Goal: Check status: Check status

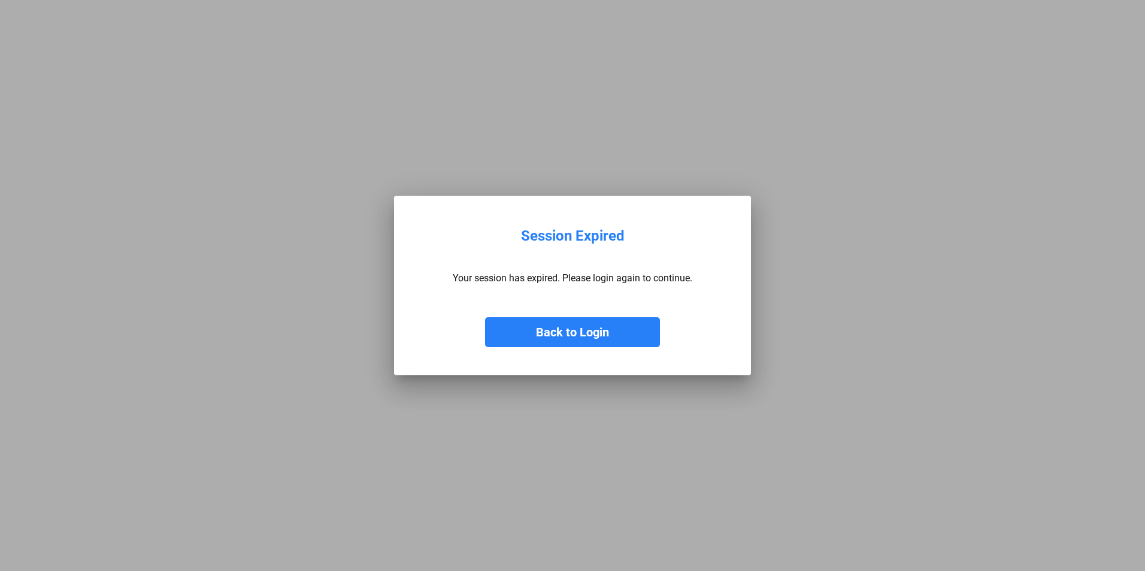
click at [586, 337] on button "Back to Login" at bounding box center [572, 332] width 175 height 30
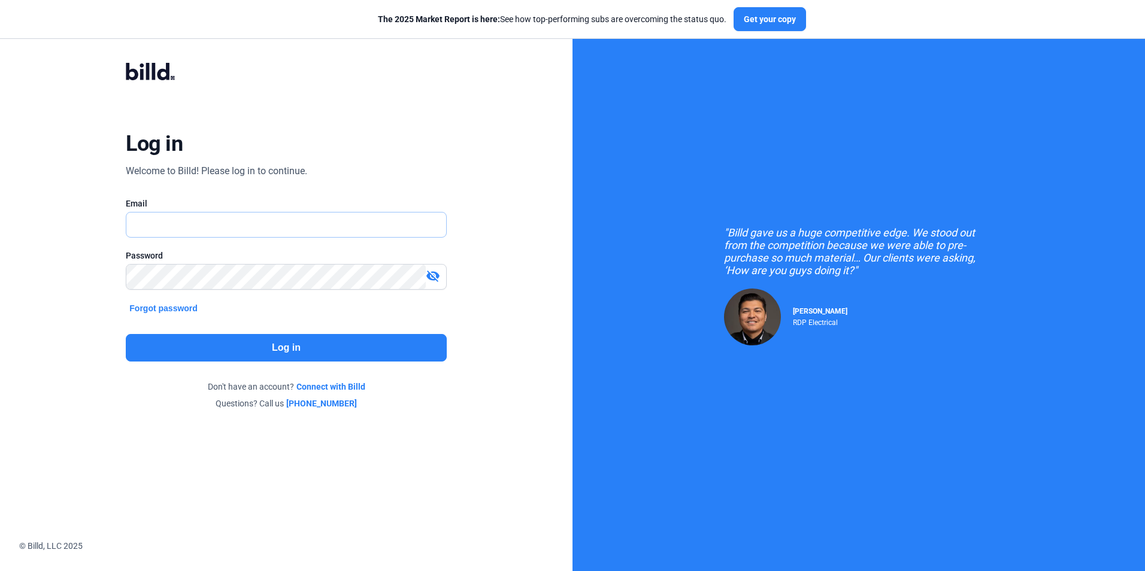
type input "trifectamasonrykc@gmail.com"
click at [286, 348] on button "Log in" at bounding box center [286, 348] width 320 height 28
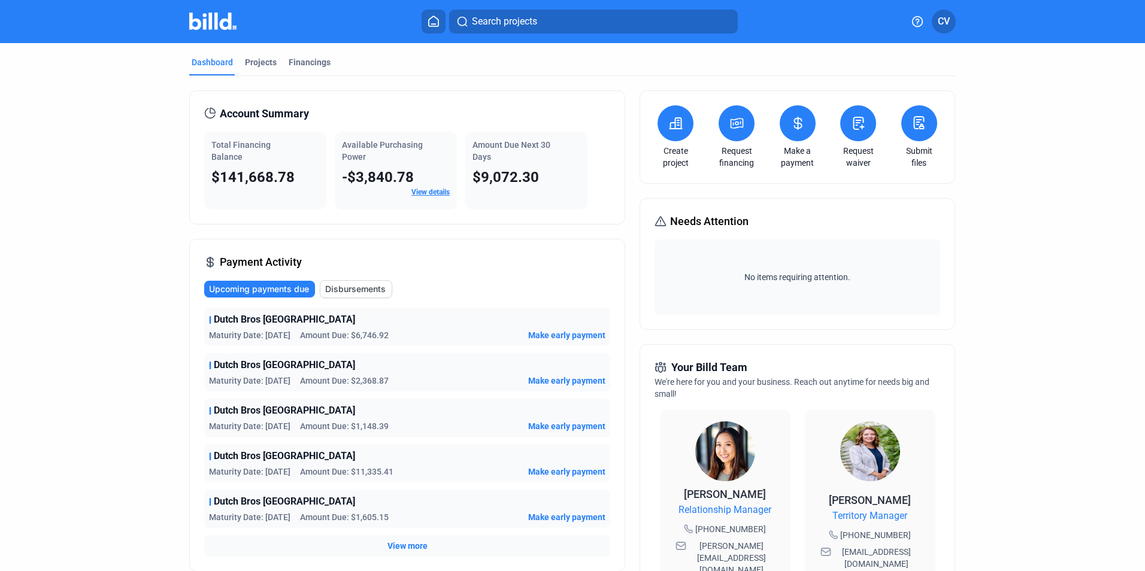
click at [413, 193] on link "View details" at bounding box center [430, 192] width 38 height 8
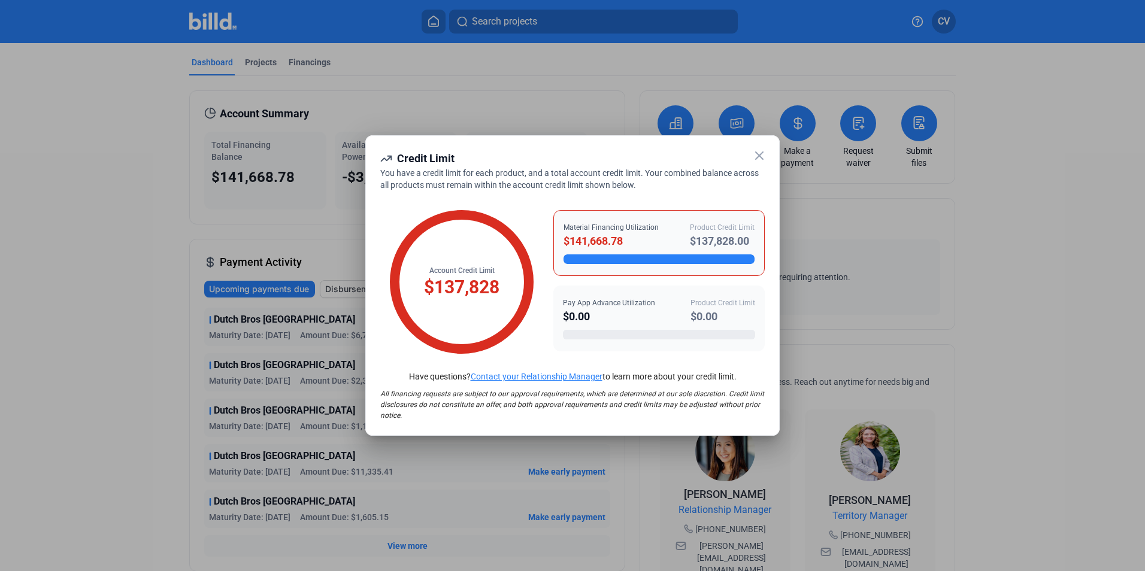
click at [761, 151] on icon at bounding box center [759, 155] width 14 height 14
